Goal: Task Accomplishment & Management: Use online tool/utility

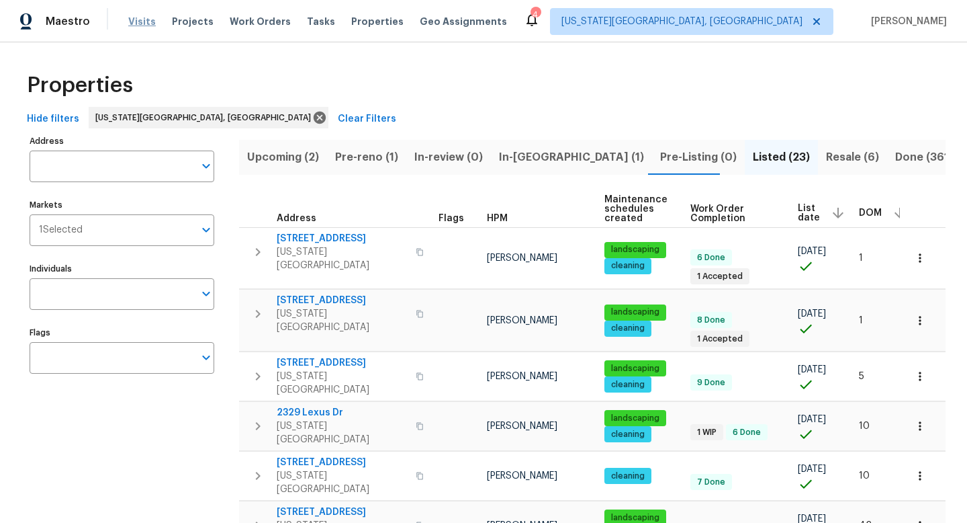
scroll to position [0, 6]
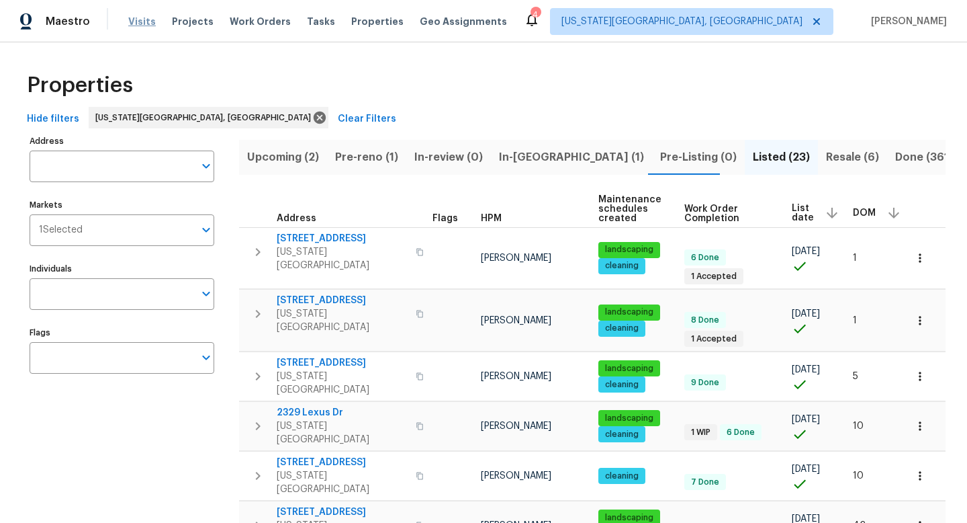
click at [136, 26] on span "Visits" at bounding box center [142, 21] width 28 height 13
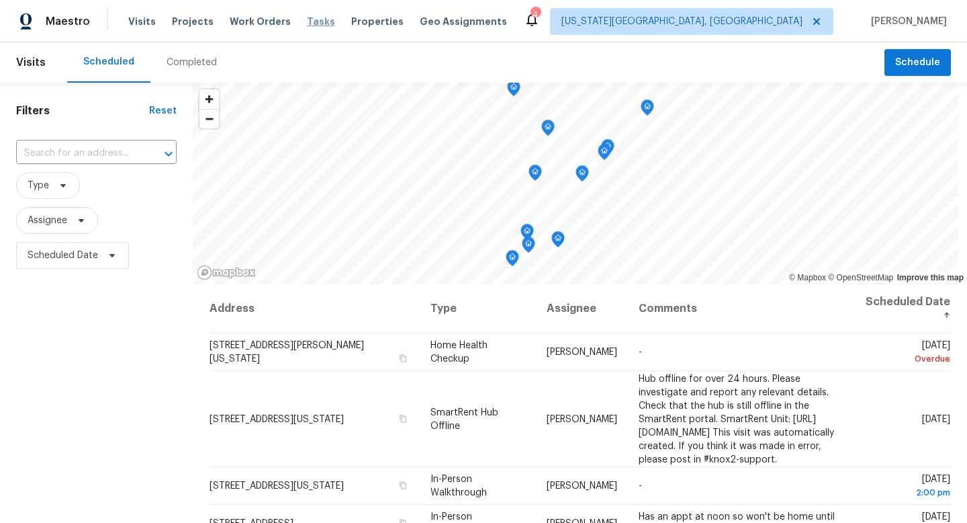
click at [307, 19] on span "Tasks" at bounding box center [321, 21] width 28 height 9
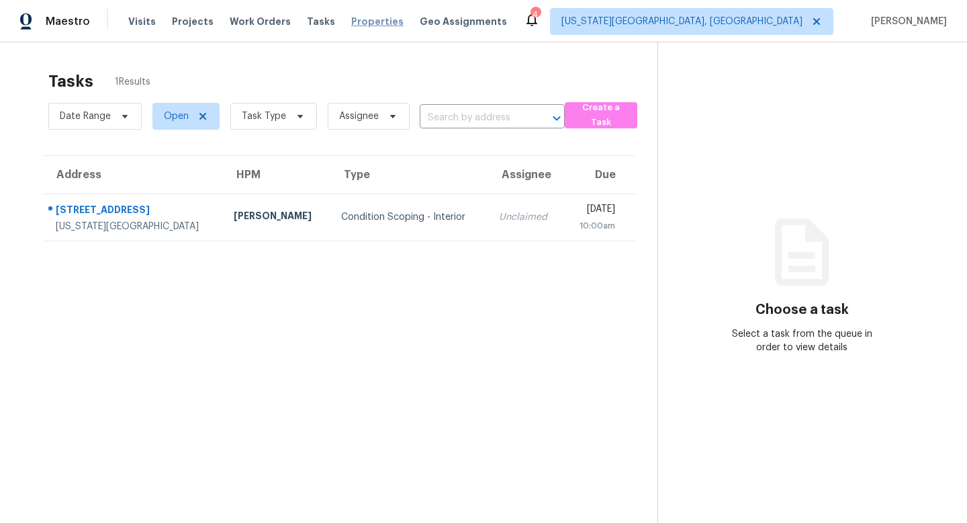
click at [365, 23] on span "Properties" at bounding box center [377, 21] width 52 height 13
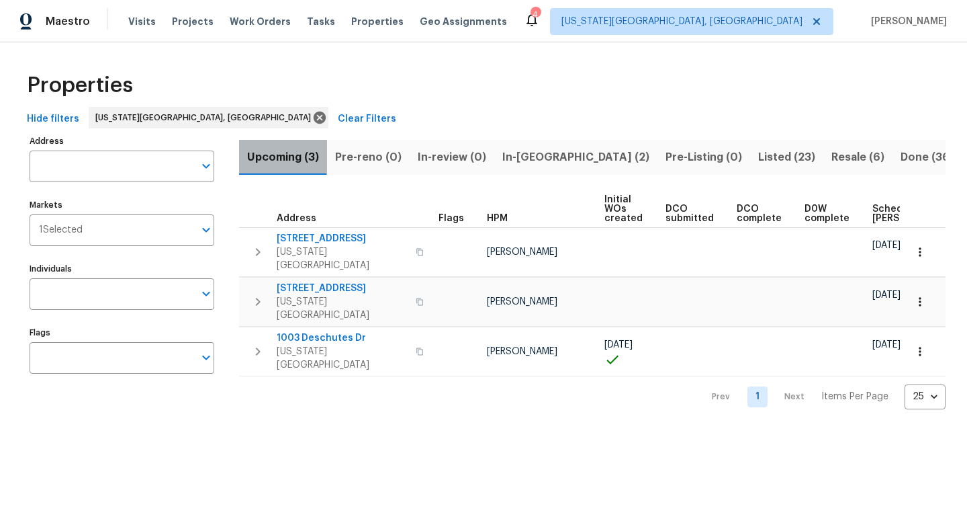
click at [291, 157] on span "Upcoming (3)" at bounding box center [283, 157] width 72 height 19
click at [537, 161] on span "In-[GEOGRAPHIC_DATA] (2)" at bounding box center [575, 157] width 147 height 19
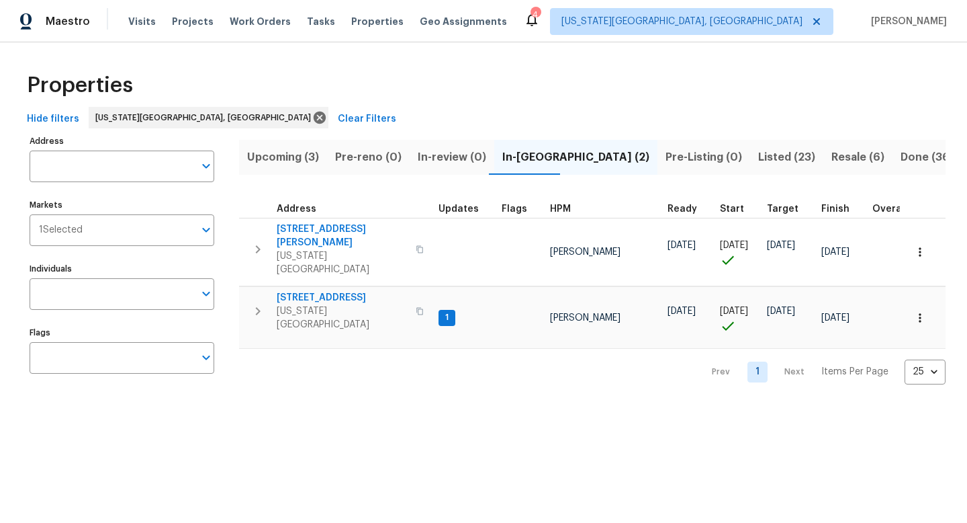
click at [262, 154] on span "Upcoming (3)" at bounding box center [283, 157] width 72 height 19
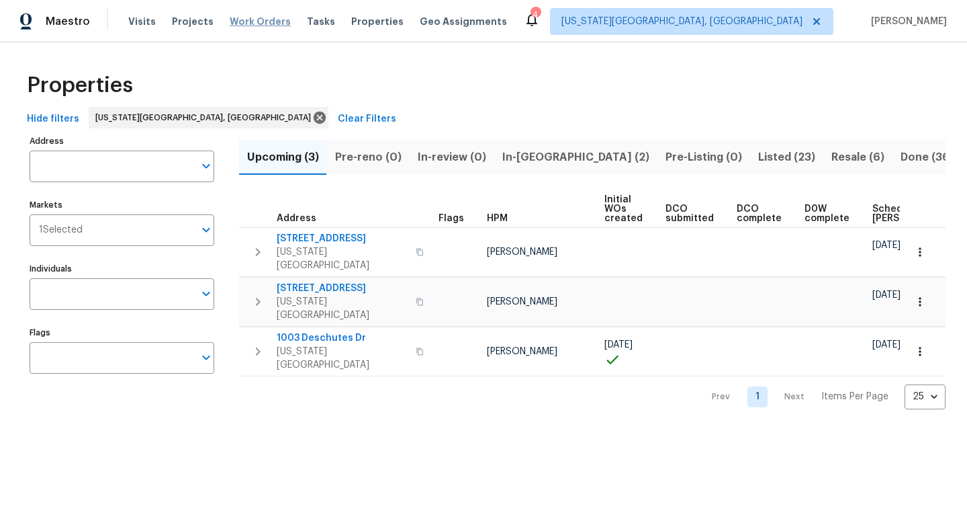
click at [256, 26] on span "Work Orders" at bounding box center [260, 21] width 61 height 13
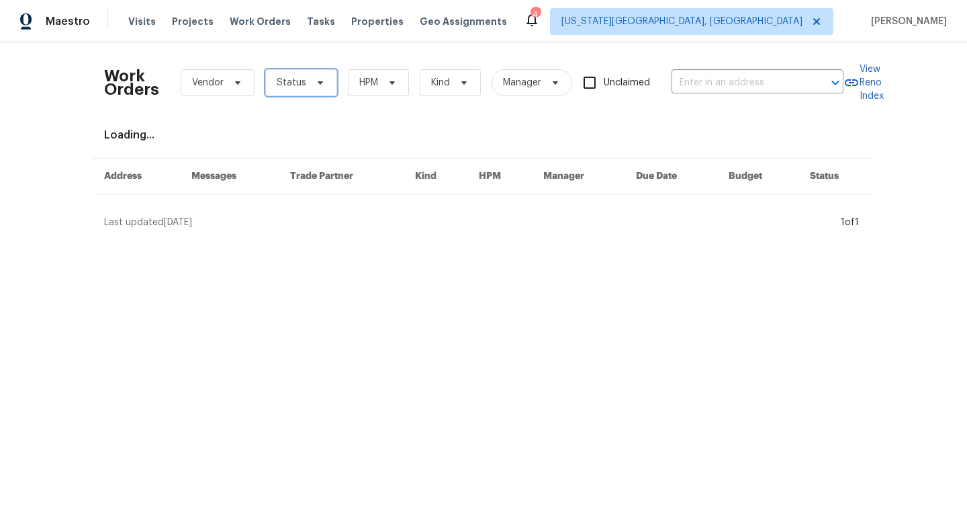
click at [328, 92] on span "Status" at bounding box center [301, 82] width 72 height 27
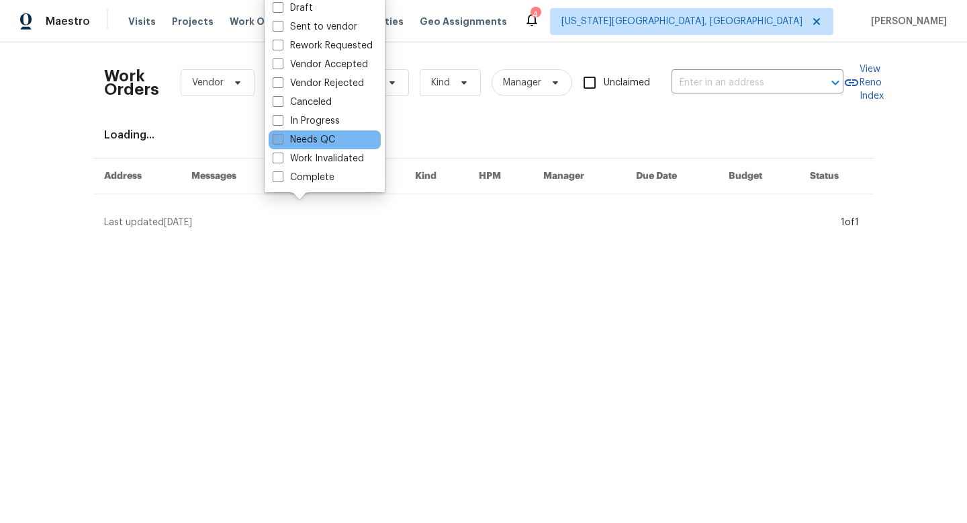
click at [291, 140] on label "Needs QC" at bounding box center [304, 139] width 62 height 13
click at [281, 140] on input "Needs QC" at bounding box center [277, 137] width 9 height 9
checkbox input "true"
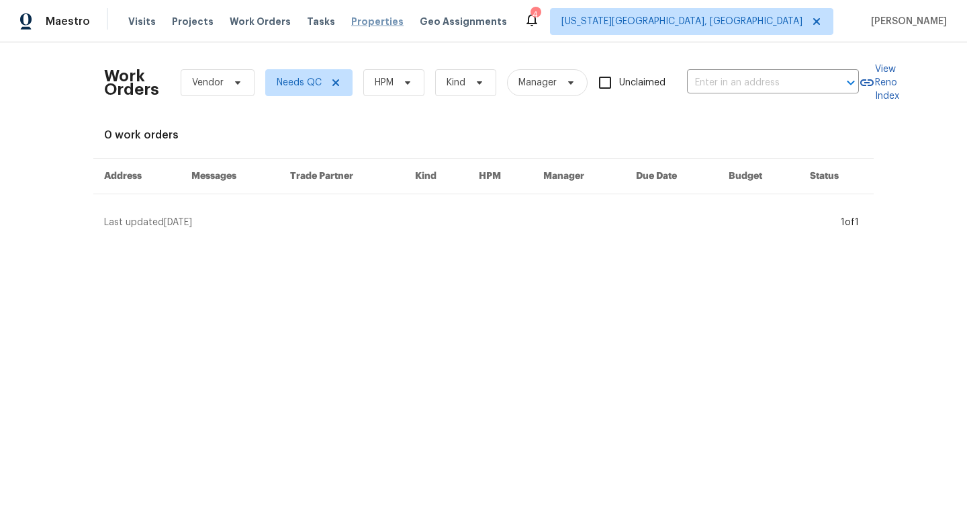
click at [352, 23] on span "Properties" at bounding box center [377, 21] width 52 height 13
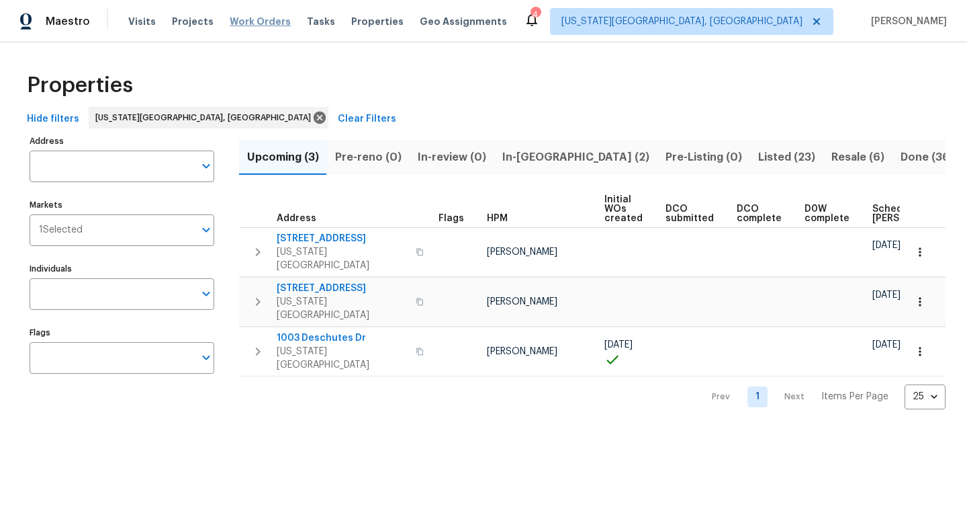
click at [255, 16] on span "Work Orders" at bounding box center [260, 21] width 61 height 13
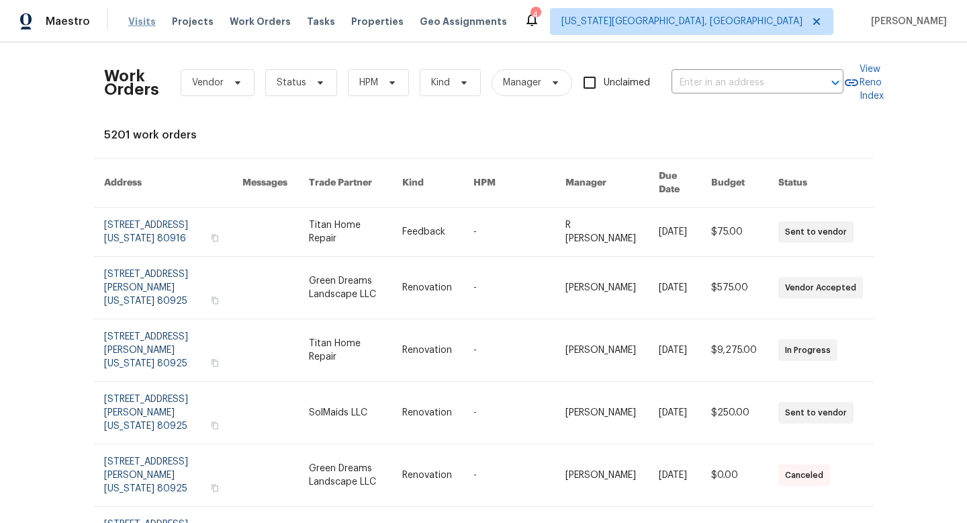
click at [133, 25] on span "Visits" at bounding box center [142, 21] width 28 height 13
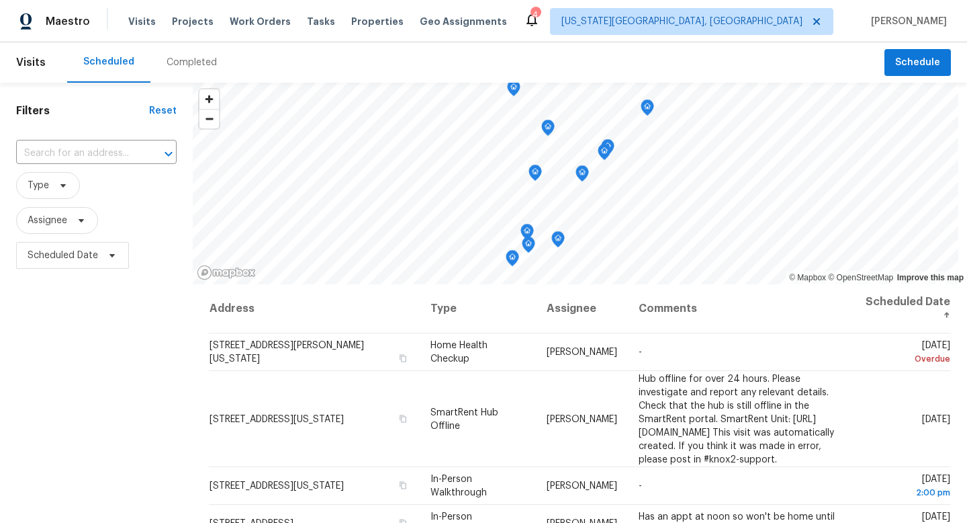
click at [187, 60] on div "Completed" at bounding box center [192, 62] width 50 height 13
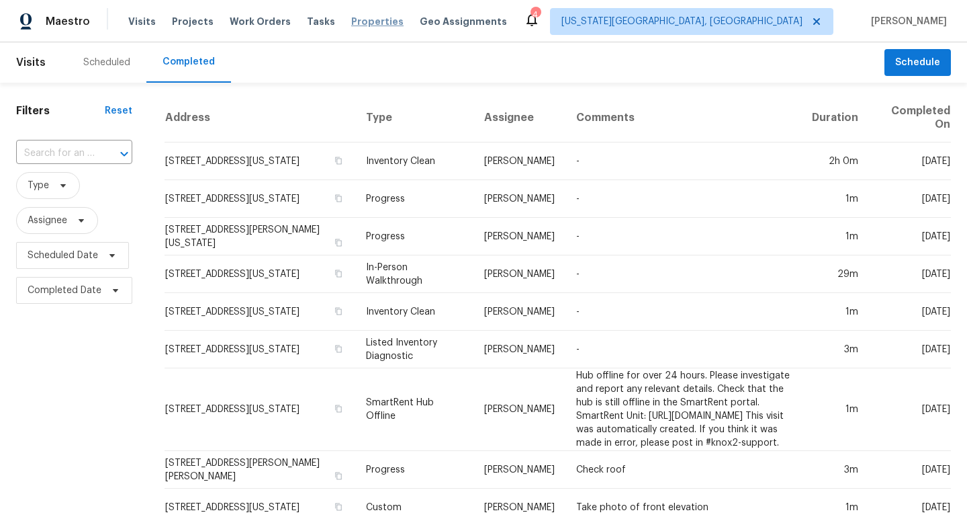
click at [355, 21] on span "Properties" at bounding box center [377, 21] width 52 height 13
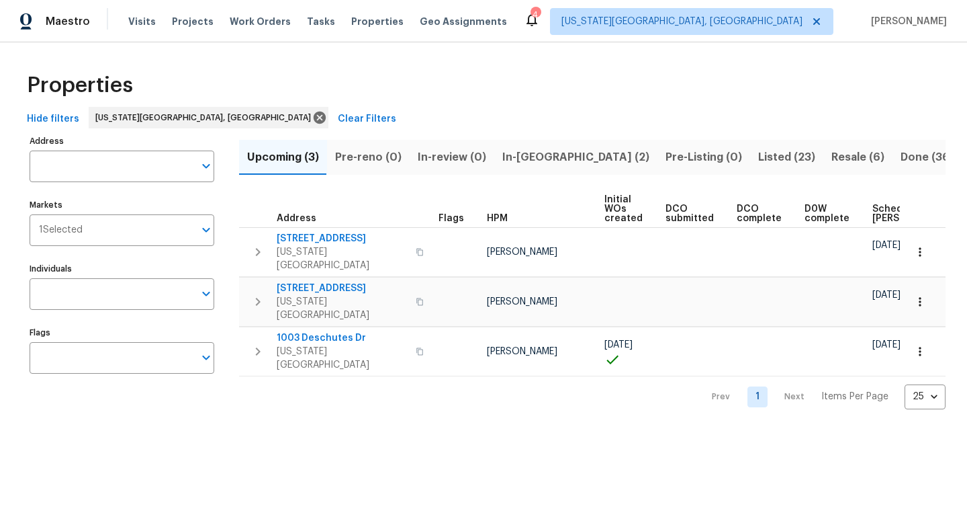
click at [528, 157] on span "In-[GEOGRAPHIC_DATA] (2)" at bounding box center [575, 157] width 147 height 19
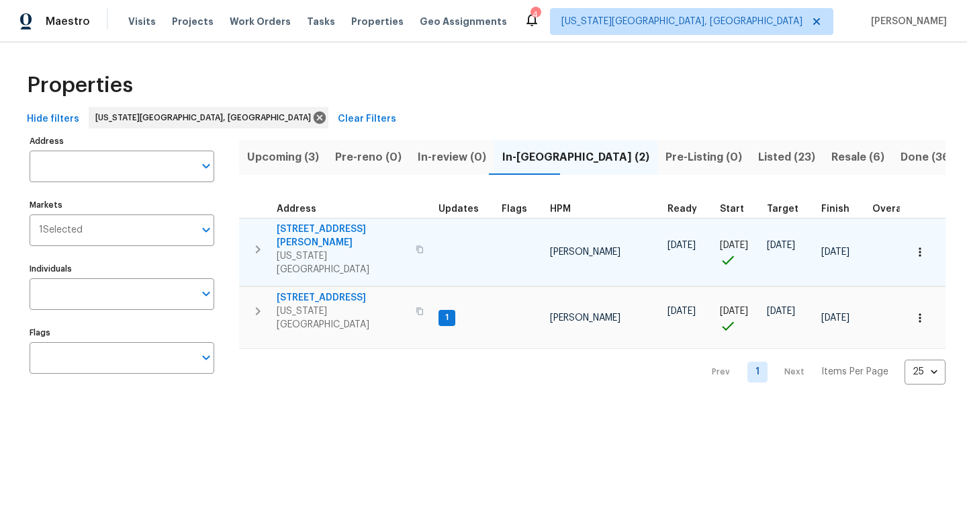
click at [321, 225] on span "[STREET_ADDRESS][PERSON_NAME]" at bounding box center [342, 235] width 131 height 27
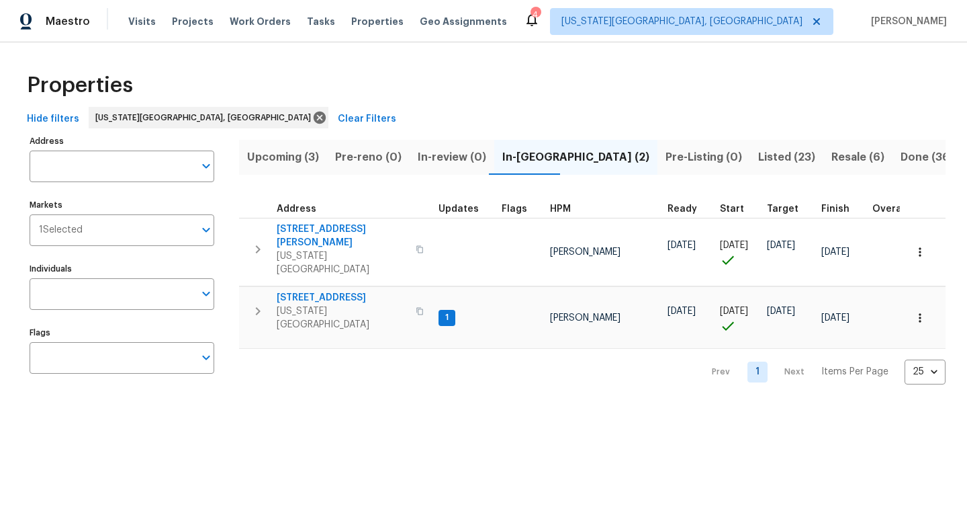
click at [758, 158] on span "Listed (23)" at bounding box center [786, 157] width 57 height 19
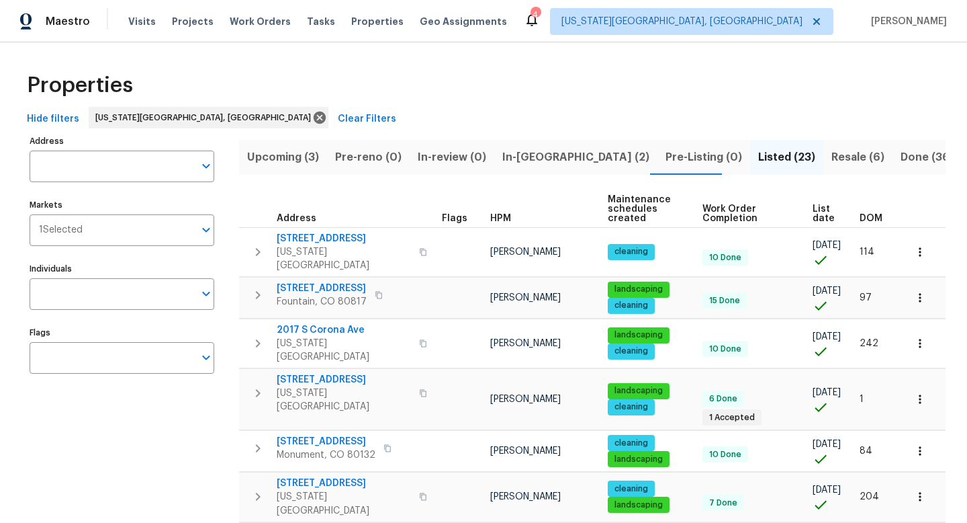
click at [817, 201] on th "List date" at bounding box center [830, 209] width 47 height 37
click at [816, 212] on span "List date" at bounding box center [825, 213] width 24 height 19
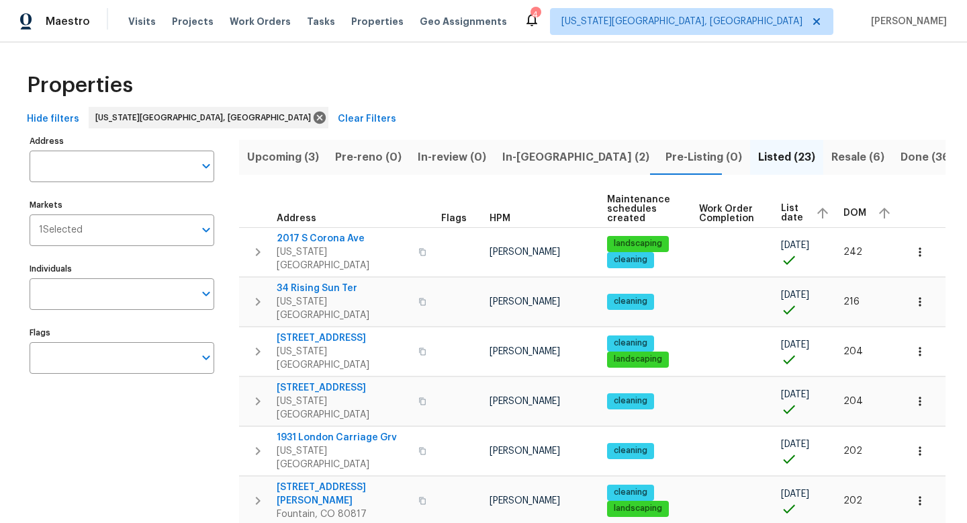
scroll to position [0, 6]
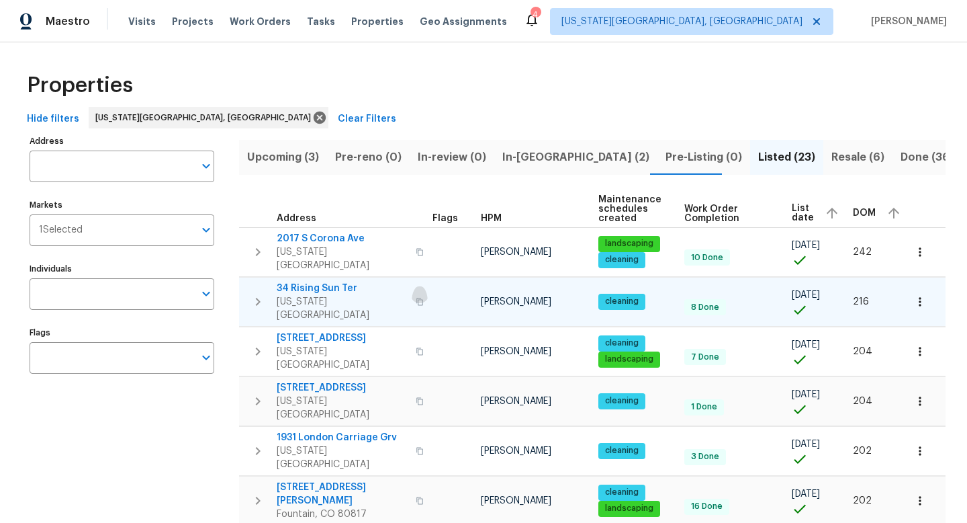
click at [417, 298] on icon "button" at bounding box center [419, 301] width 7 height 7
click at [416, 397] on icon "button" at bounding box center [420, 401] width 8 height 8
click at [416, 298] on icon "button" at bounding box center [419, 301] width 7 height 7
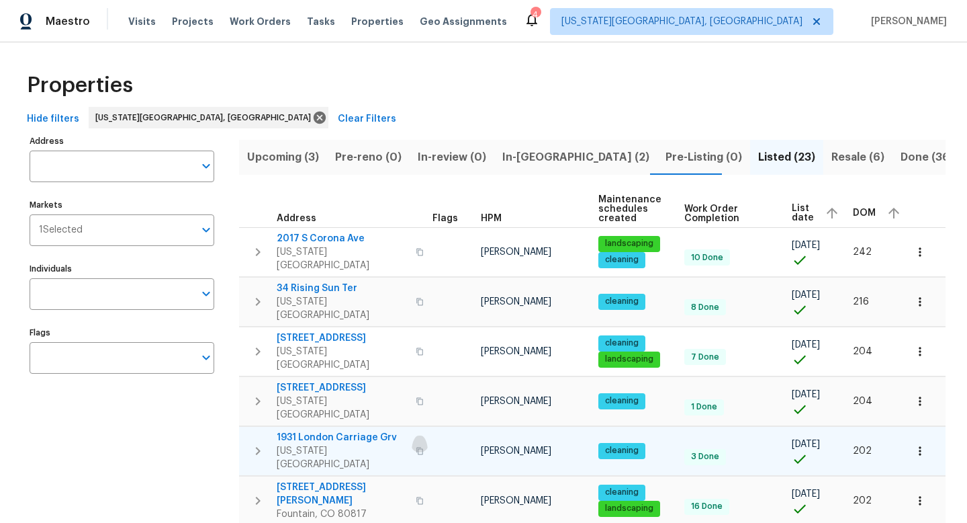
click at [418, 447] on icon "button" at bounding box center [420, 451] width 8 height 8
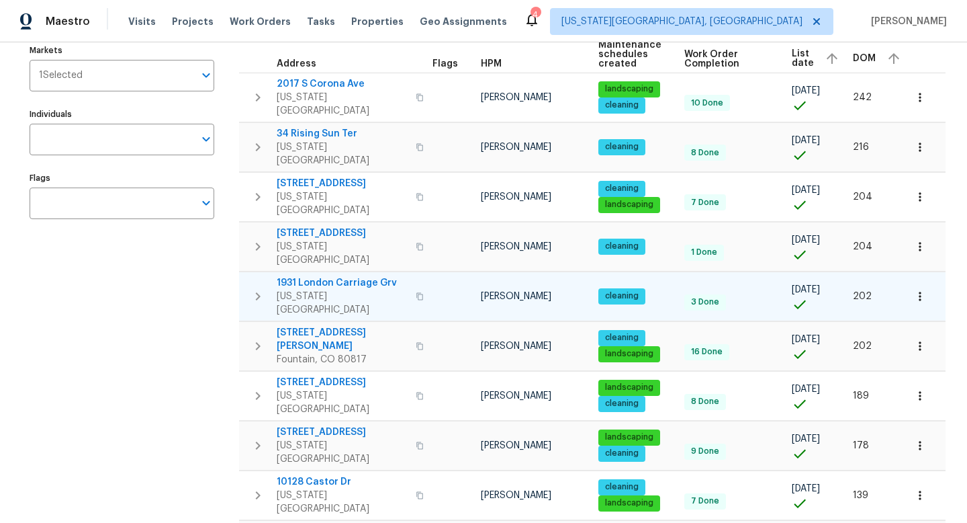
scroll to position [322, 0]
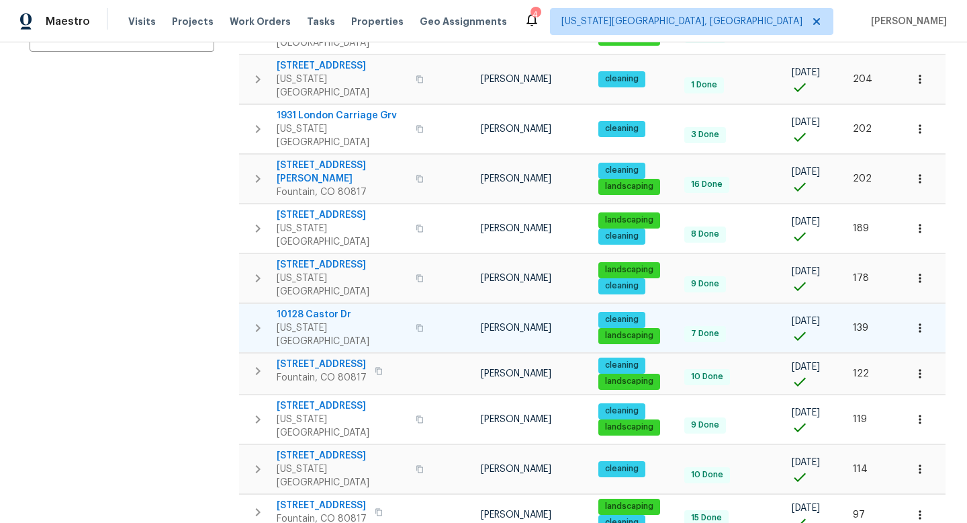
click at [416, 324] on icon "button" at bounding box center [419, 327] width 7 height 7
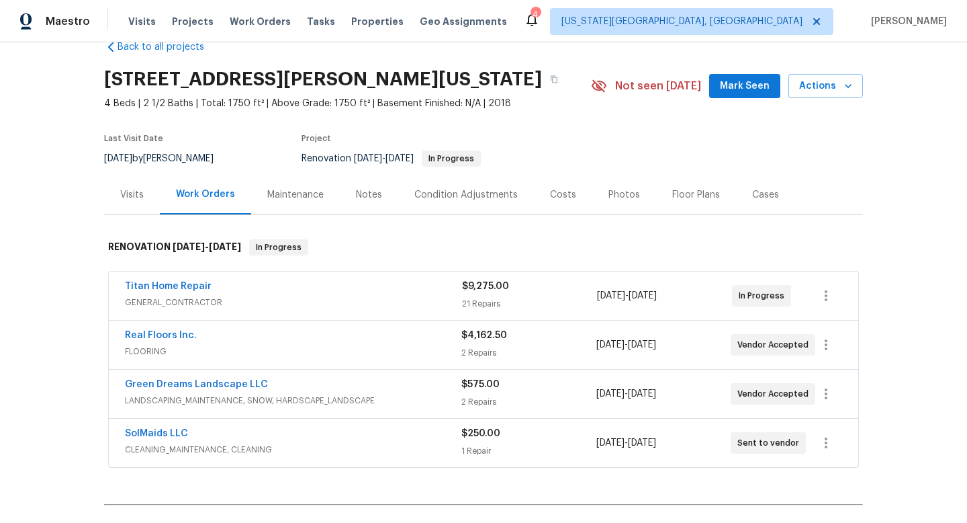
scroll to position [32, 0]
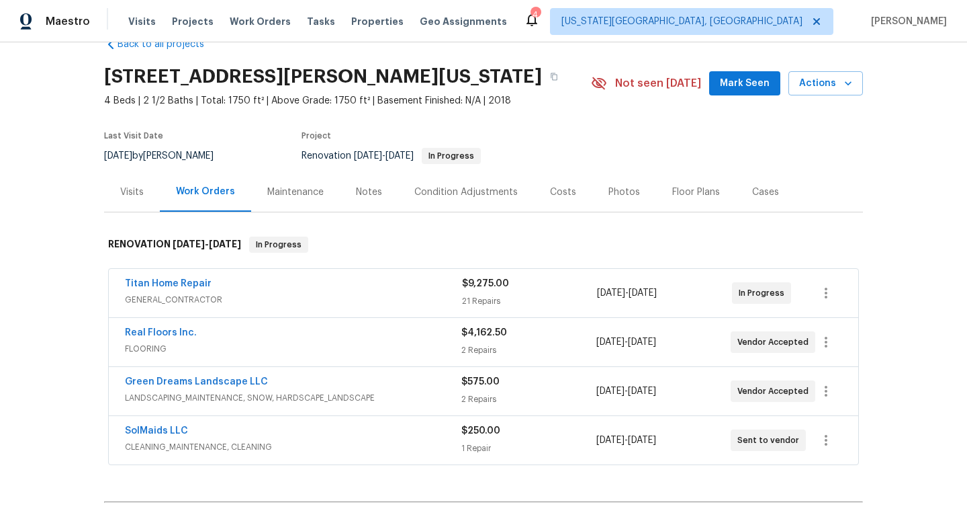
click at [743, 79] on span "Mark Seen" at bounding box center [745, 83] width 50 height 17
drag, startPoint x: 255, startPoint y: 100, endPoint x: 223, endPoint y: 100, distance: 32.2
click at [223, 100] on span "4 Beds | 2 1/2 Baths | Total: 1750 ft² | Above Grade: 1750 ft² | Basement Finis…" at bounding box center [398, 100] width 588 height 13
copy span "1750 ft²"
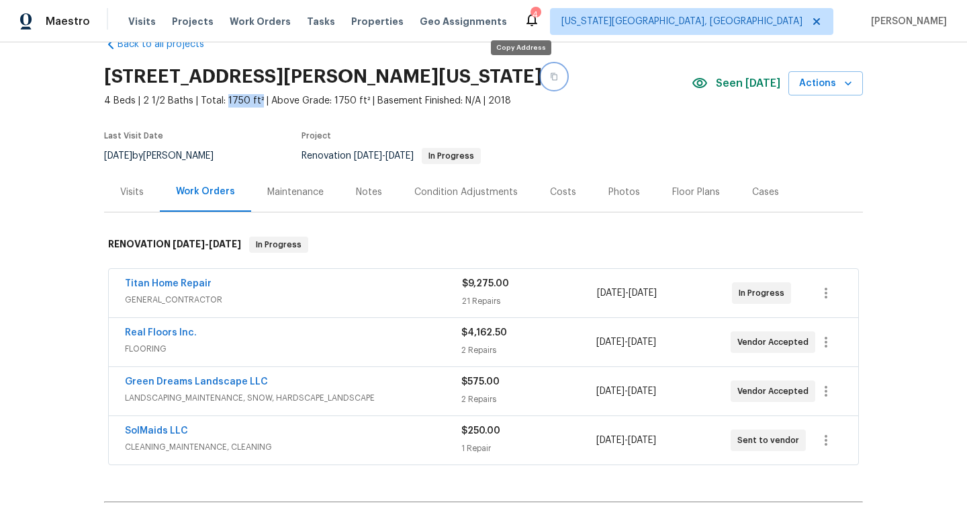
click at [550, 77] on icon "button" at bounding box center [554, 77] width 8 height 8
click at [373, 197] on div "Notes" at bounding box center [369, 191] width 26 height 13
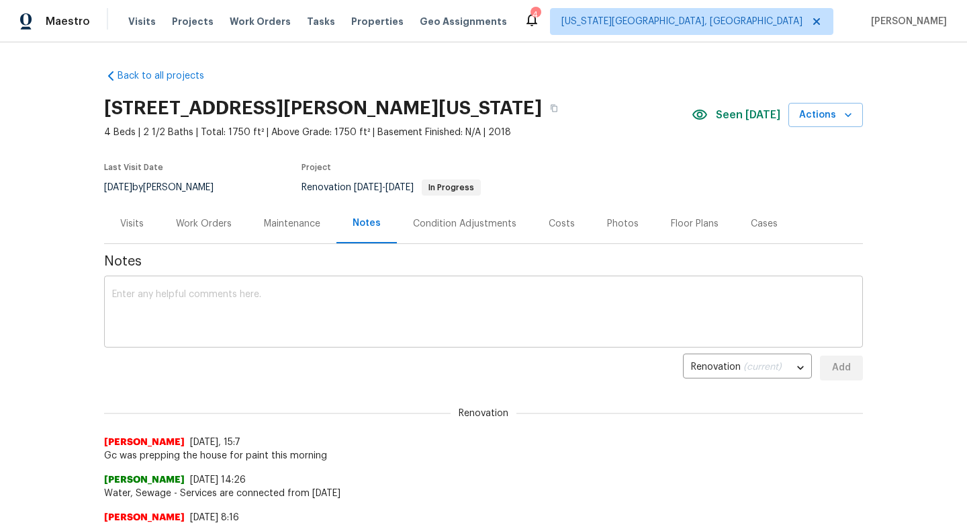
click at [313, 298] on textarea at bounding box center [483, 312] width 743 height 47
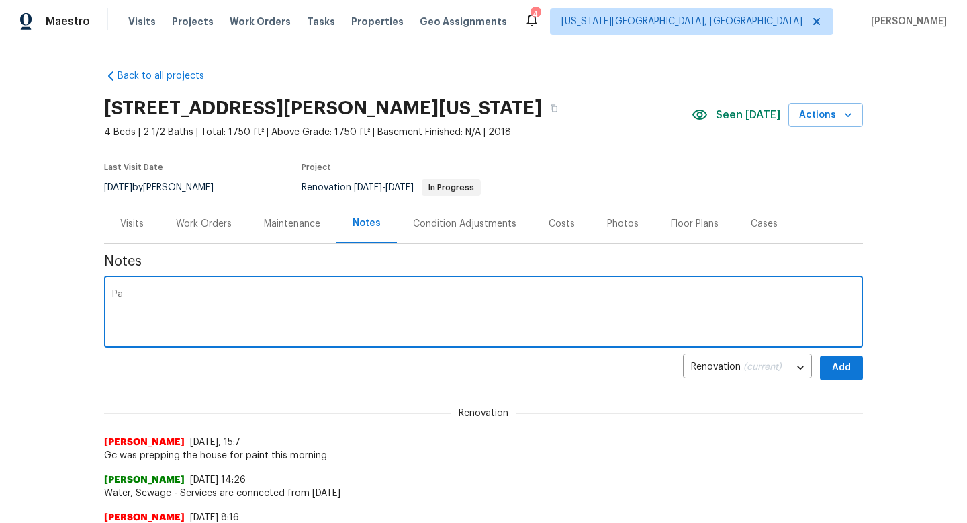
type textarea "P"
